Goal: Information Seeking & Learning: Learn about a topic

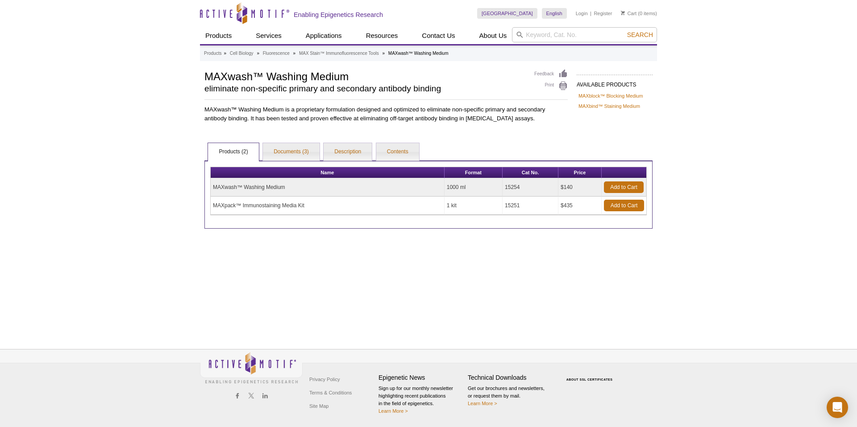
drag, startPoint x: 263, startPoint y: 207, endPoint x: 294, endPoint y: 209, distance: 30.8
click at [263, 207] on td "MAXpack™ Immunostaining Media Kit" at bounding box center [328, 206] width 234 height 18
click at [258, 203] on td "MAXpack™ Immunostaining Media Kit" at bounding box center [328, 206] width 234 height 18
click at [297, 144] on link "Documents (3)" at bounding box center [291, 152] width 57 height 18
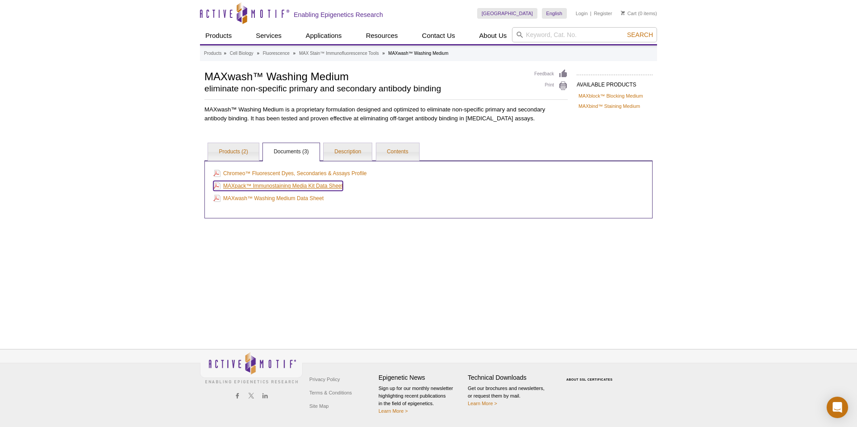
click at [275, 188] on link "MAXpack™ Immunostaining Media Kit Data Sheet" at bounding box center [277, 186] width 129 height 10
click at [340, 159] on link "Description" at bounding box center [348, 152] width 48 height 18
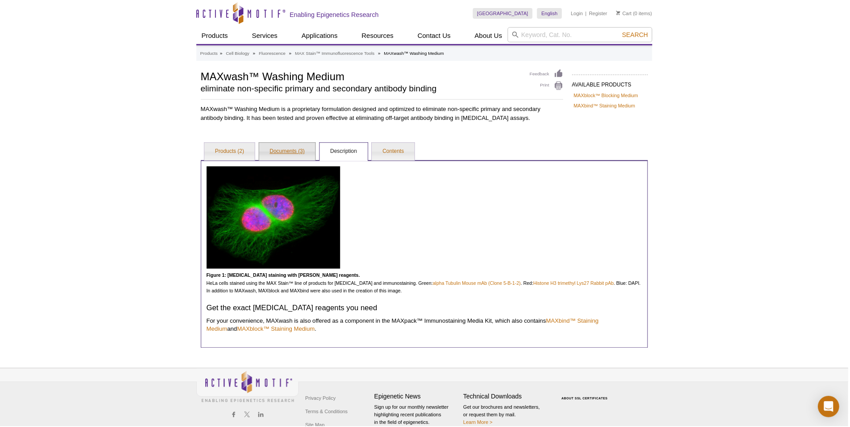
click at [296, 147] on link "Documents (3)" at bounding box center [288, 152] width 57 height 18
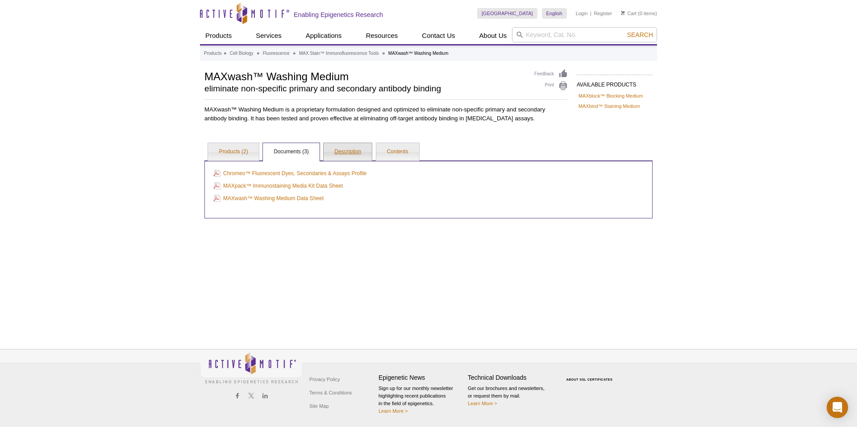
click at [342, 156] on link "Description" at bounding box center [348, 152] width 48 height 18
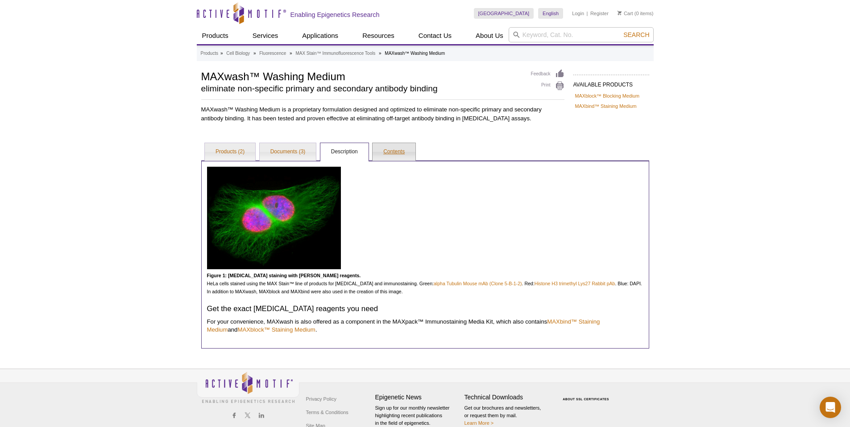
click at [403, 154] on link "Contents" at bounding box center [394, 152] width 43 height 18
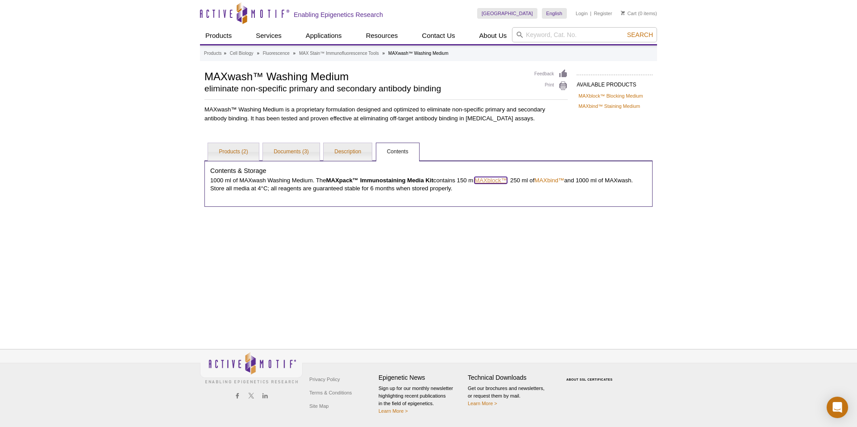
click at [488, 181] on link "MAXblock™" at bounding box center [490, 180] width 33 height 7
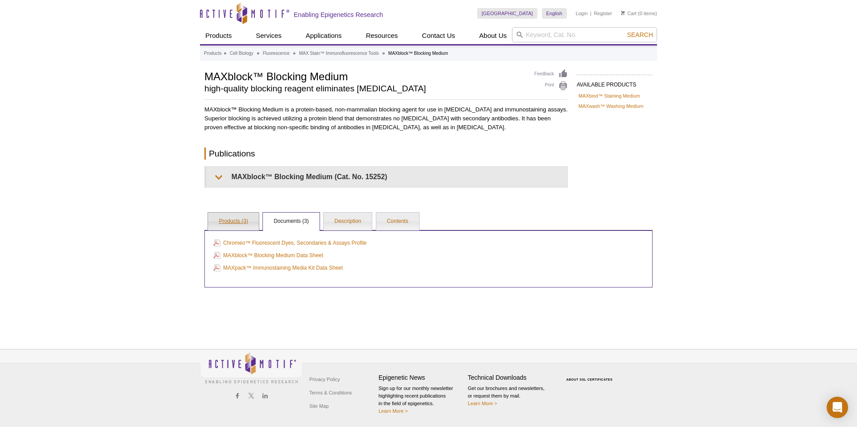
click at [251, 222] on link "Products (3)" at bounding box center [233, 222] width 50 height 18
